Goal: Task Accomplishment & Management: Use online tool/utility

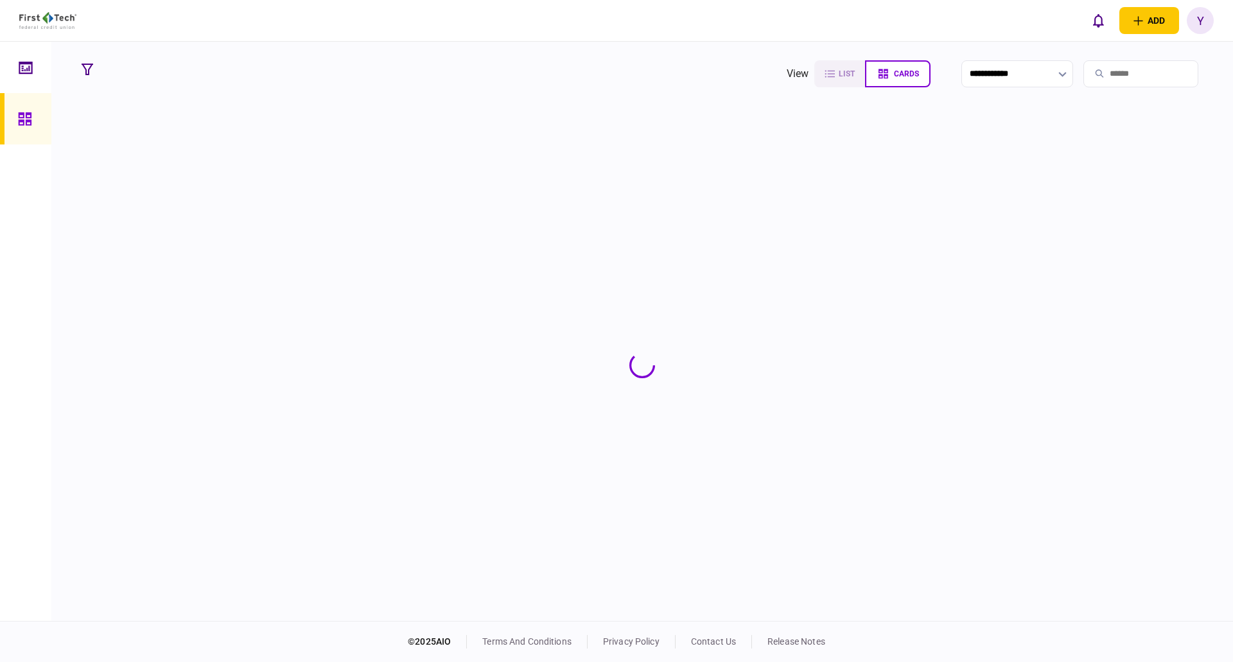
click at [1117, 69] on input "search" at bounding box center [1140, 73] width 115 height 27
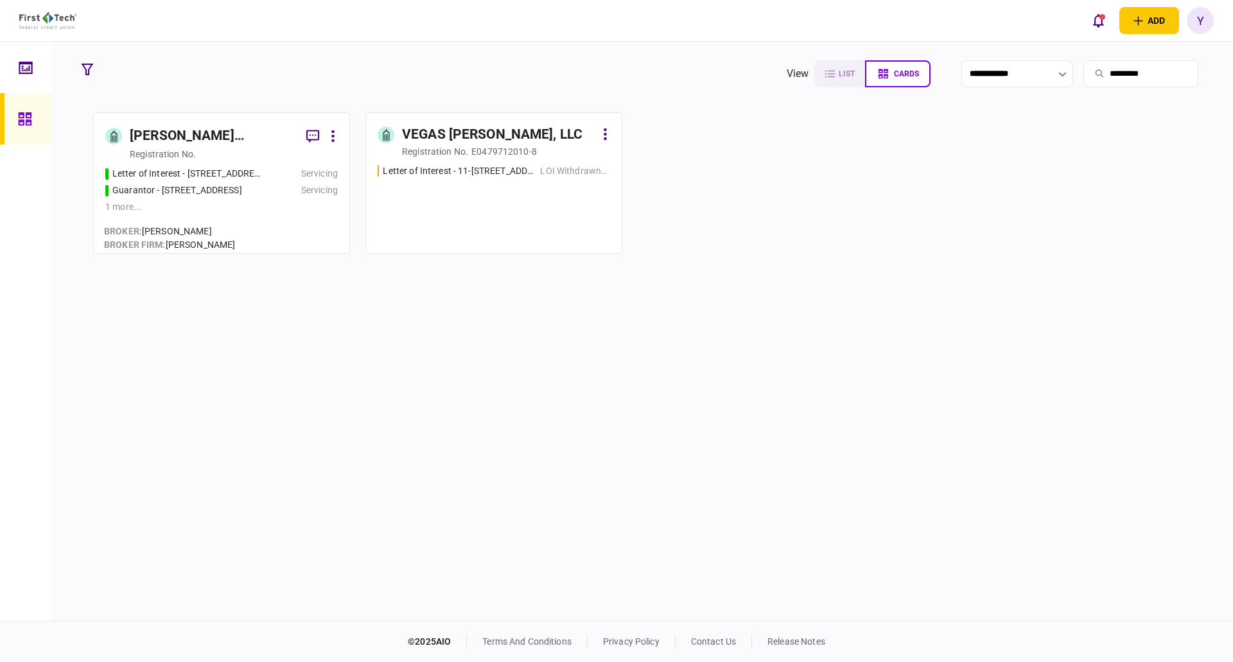
type input "*********"
click at [171, 128] on div "[PERSON_NAME] Revocable Living Trust" at bounding box center [213, 136] width 166 height 21
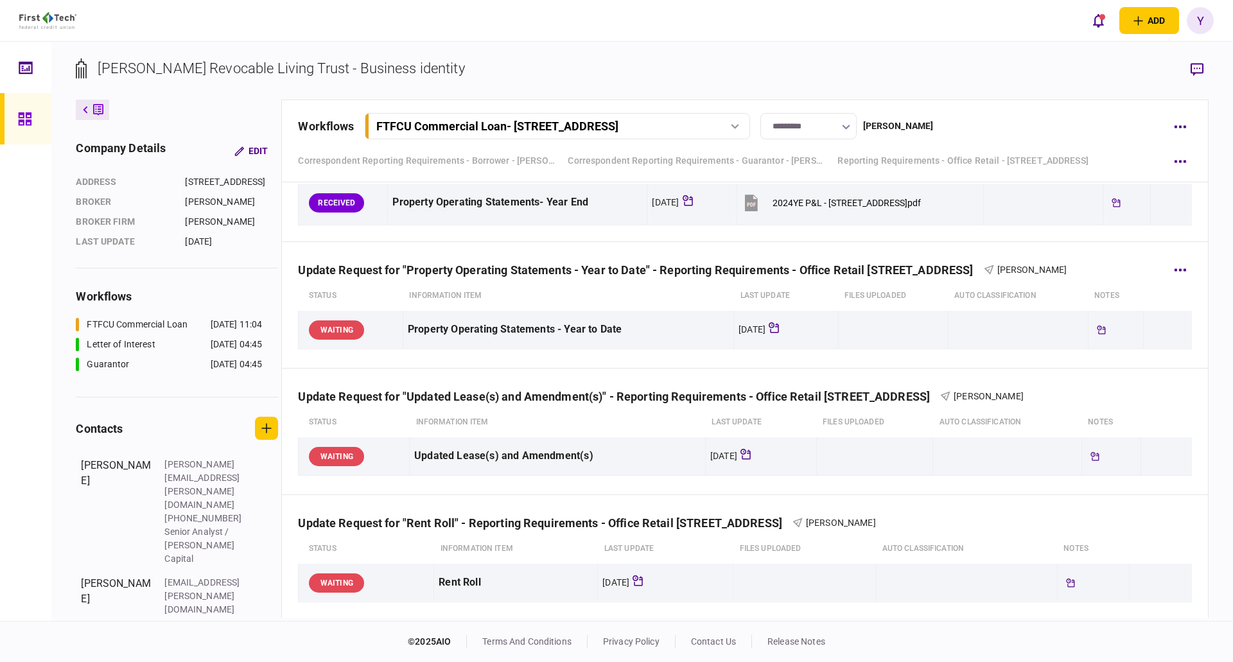
scroll to position [771, 0]
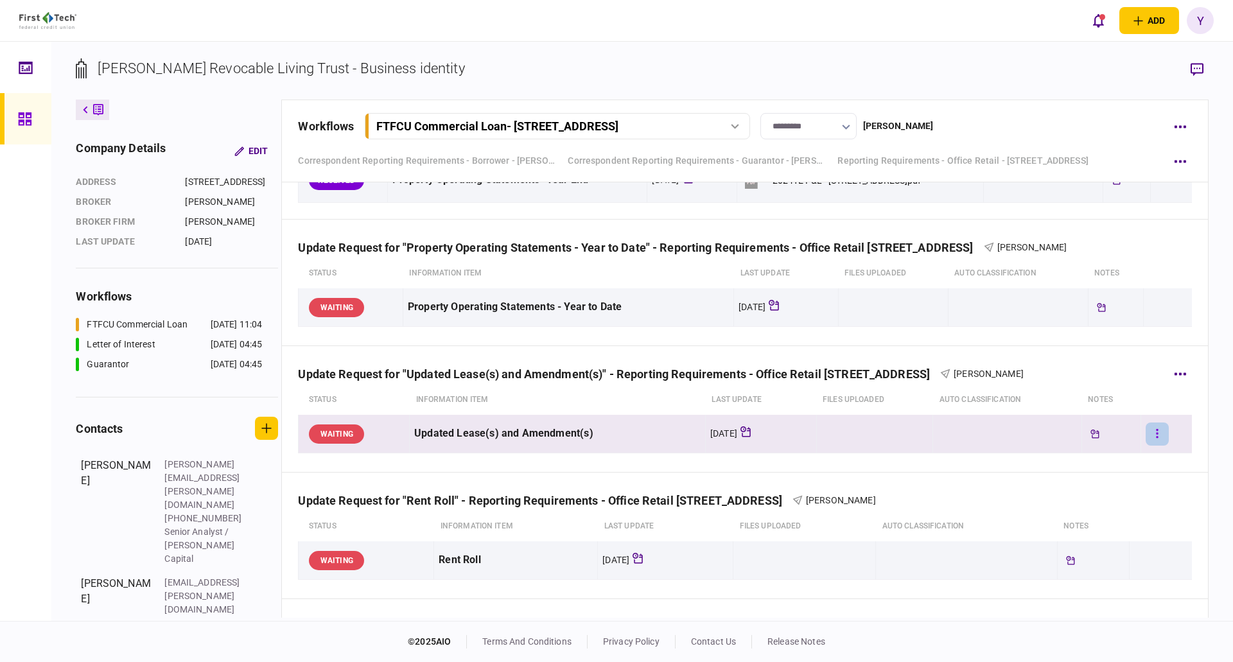
click at [1156, 433] on button "button" at bounding box center [1157, 434] width 23 height 23
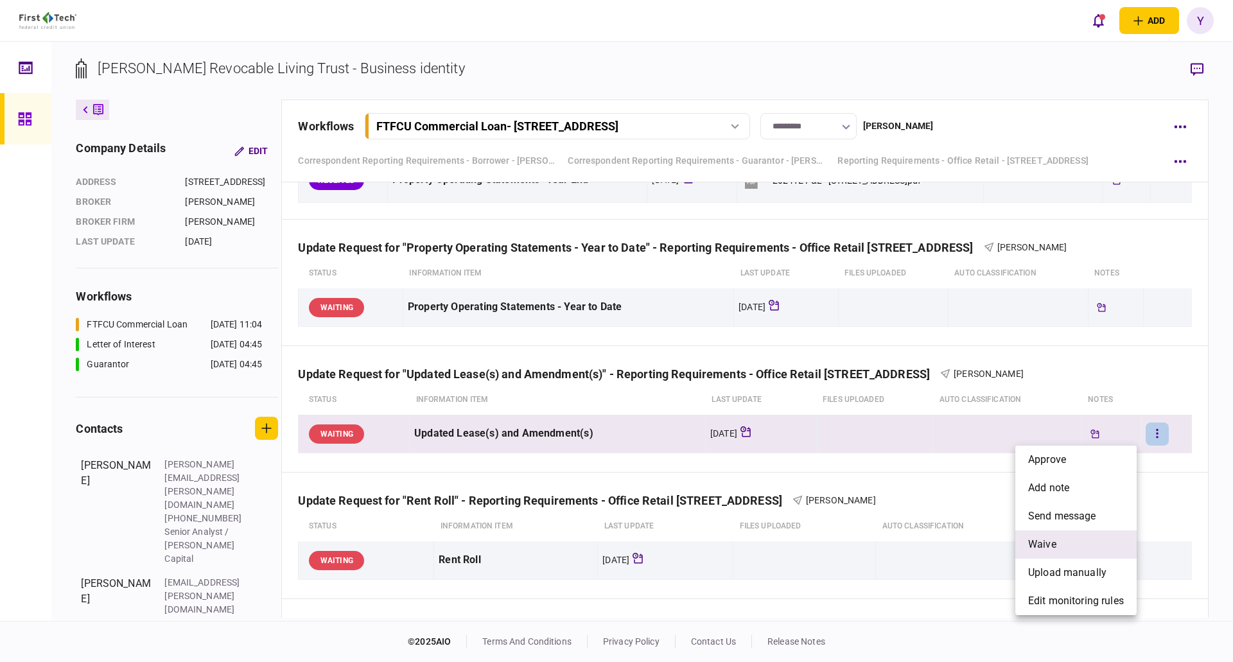
click at [1042, 548] on span "waive" at bounding box center [1042, 544] width 28 height 15
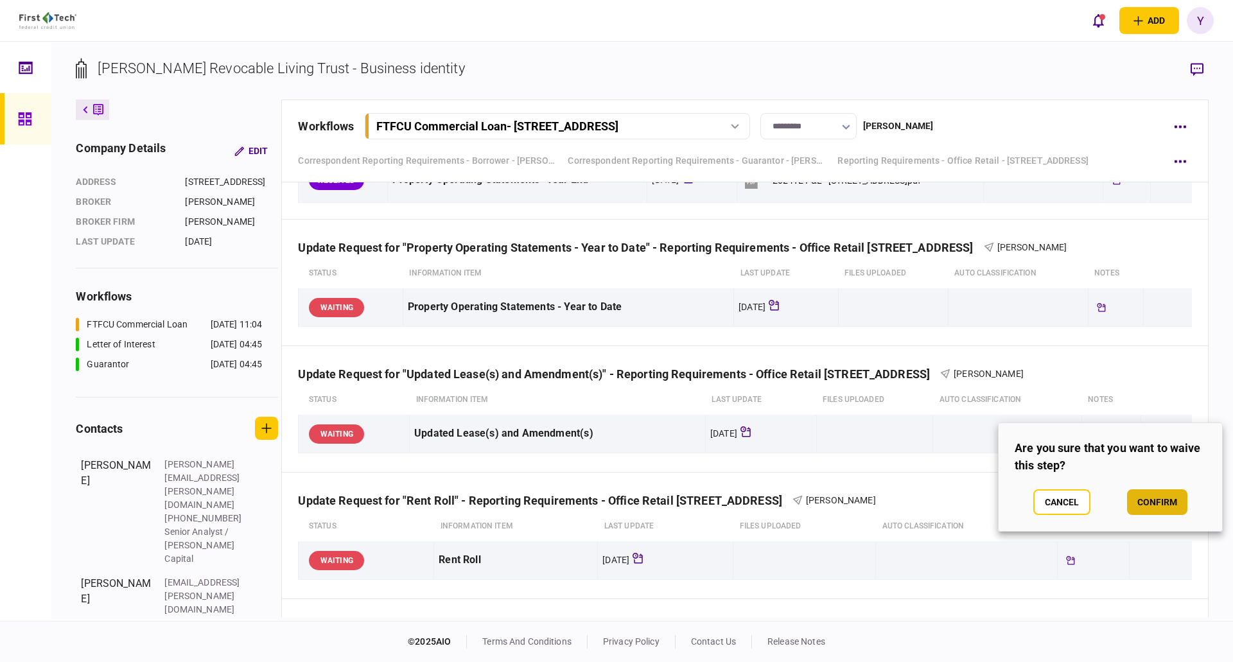
click at [1141, 500] on button "confirm" at bounding box center [1157, 502] width 60 height 26
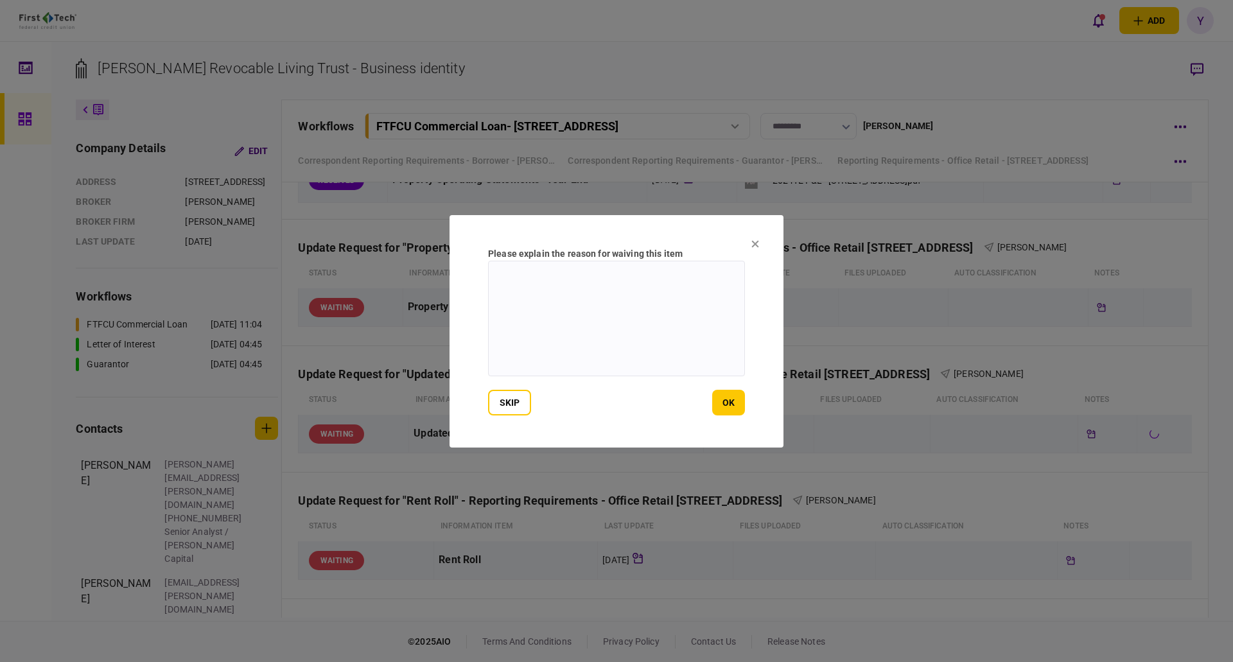
click at [634, 292] on textarea at bounding box center [616, 319] width 257 height 116
type textarea "**********"
click at [728, 410] on button "ok" at bounding box center [728, 403] width 33 height 26
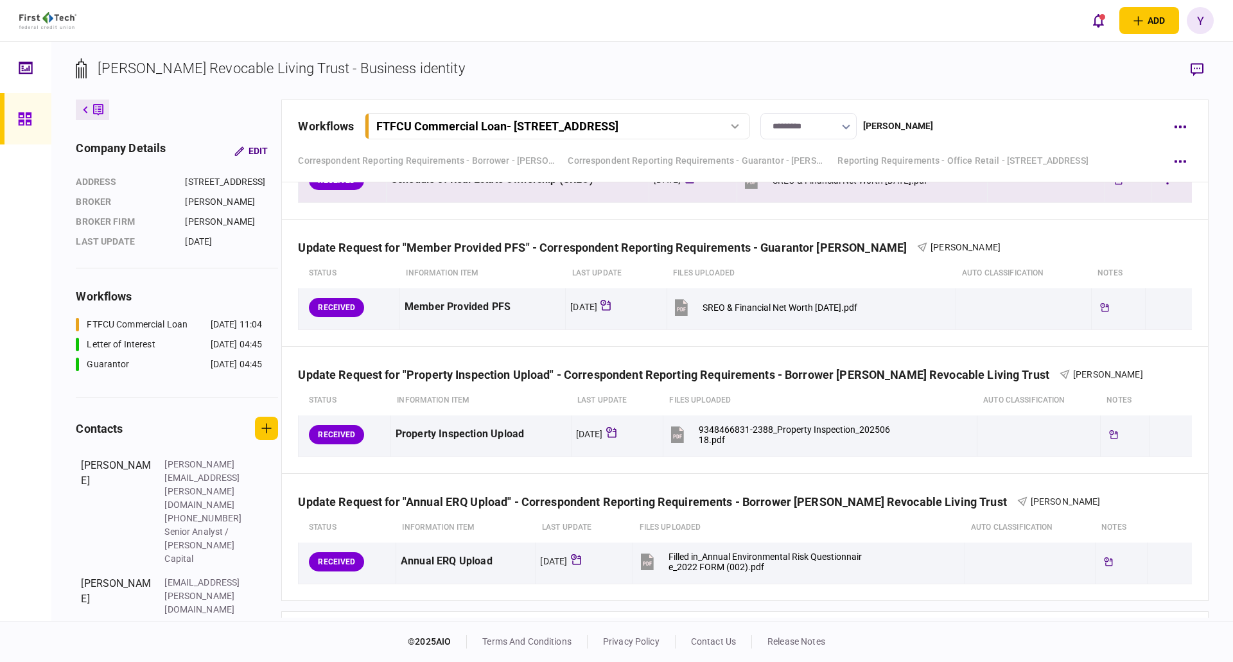
scroll to position [1284, 0]
